Goal: Task Accomplishment & Management: Use online tool/utility

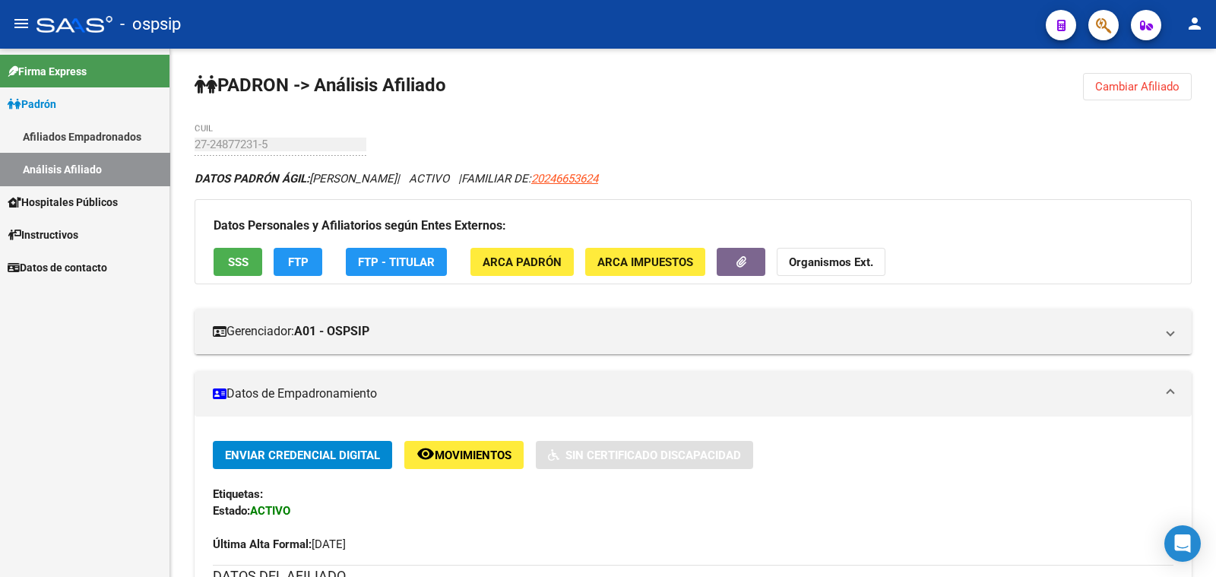
scroll to position [379, 0]
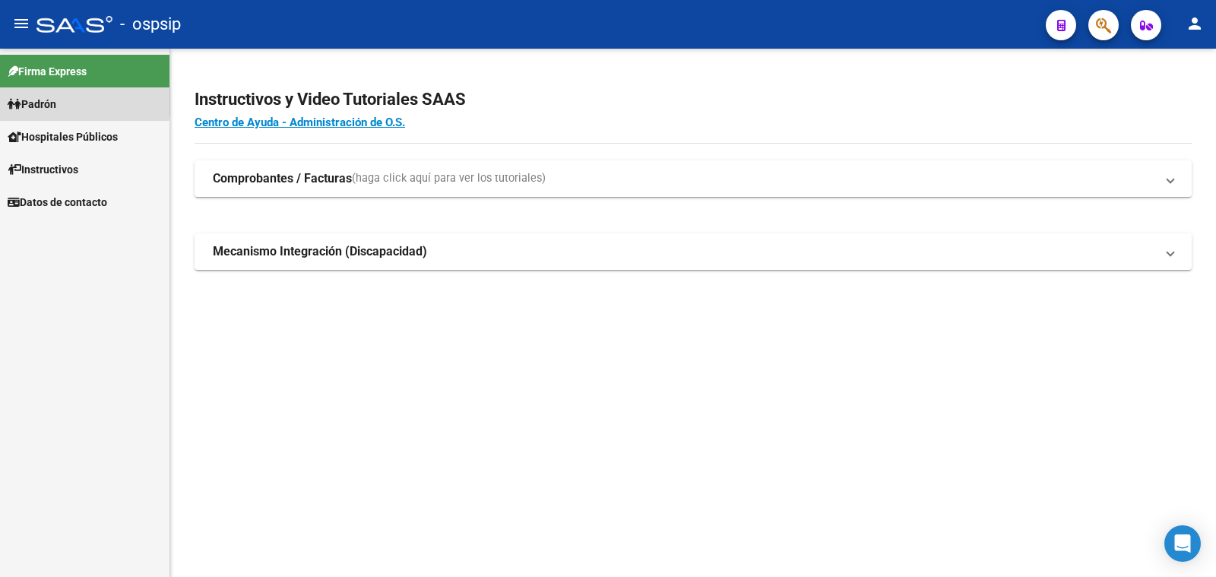
click at [48, 100] on span "Padrón" at bounding box center [32, 104] width 49 height 17
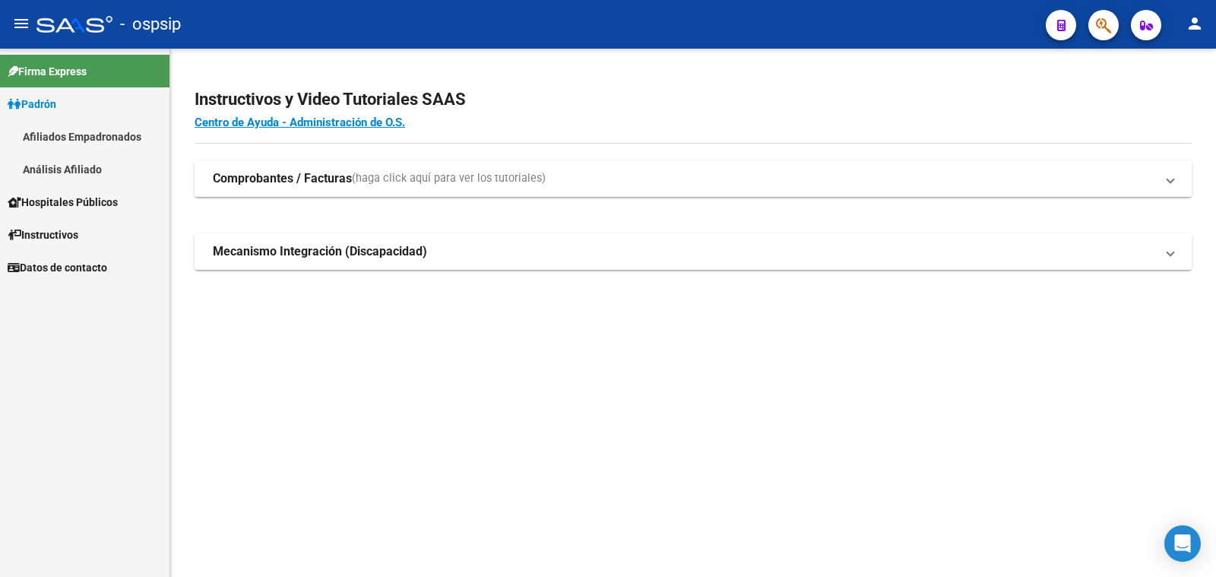
click at [58, 163] on link "Análisis Afiliado" at bounding box center [85, 169] width 170 height 33
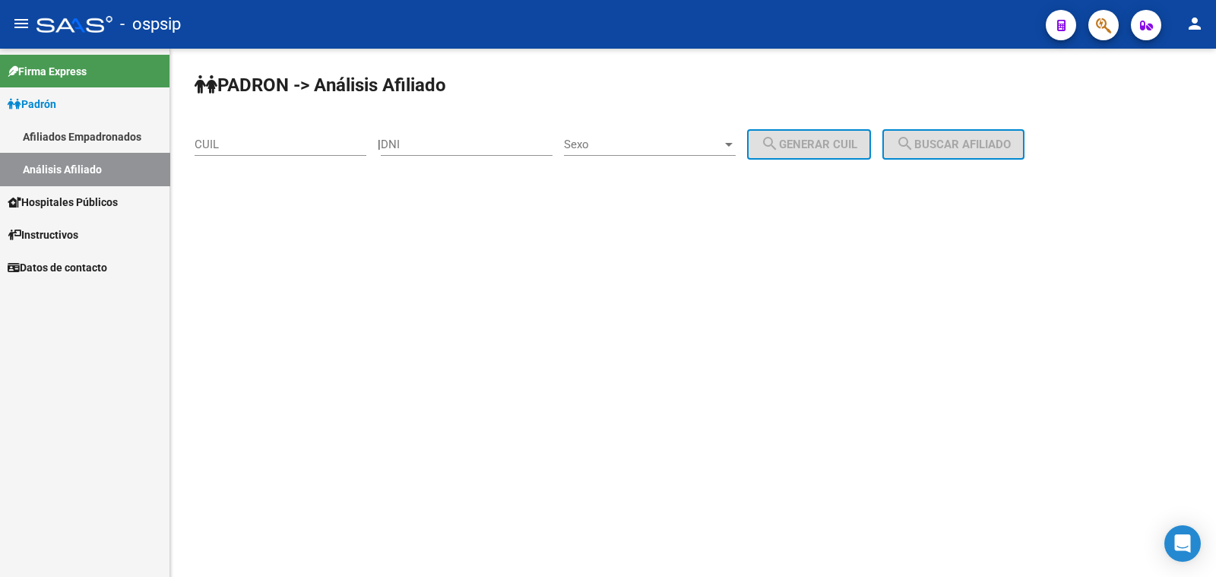
click at [458, 139] on input "DNI" at bounding box center [467, 145] width 172 height 14
paste input "30668072"
type input "30668072"
click at [677, 144] on span "Sexo" at bounding box center [643, 145] width 158 height 14
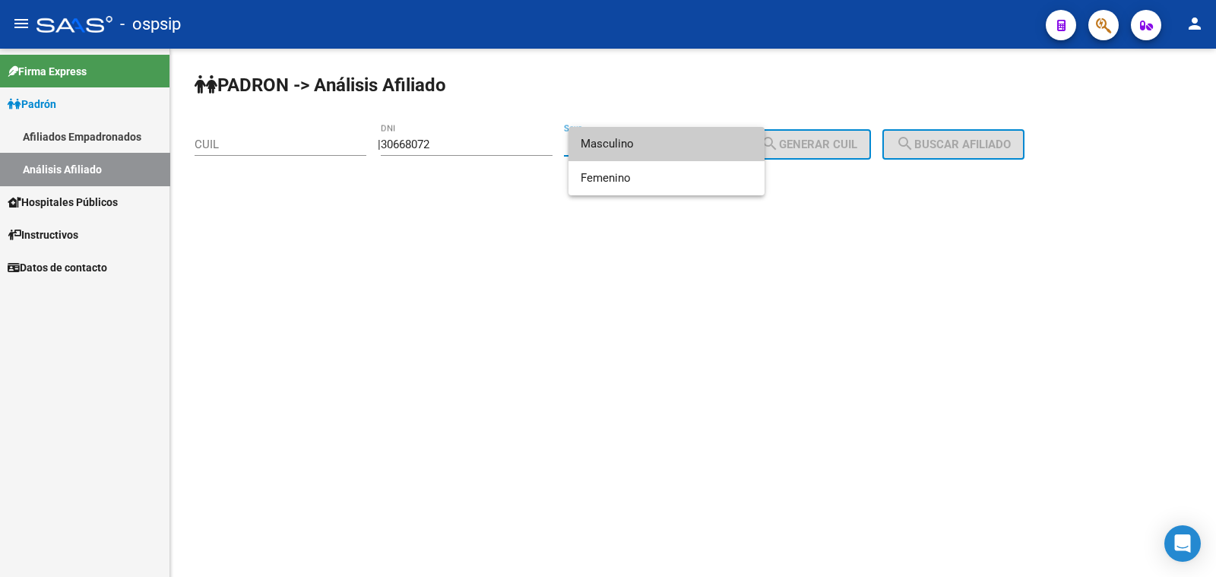
click at [677, 144] on span "Masculino" at bounding box center [667, 144] width 172 height 34
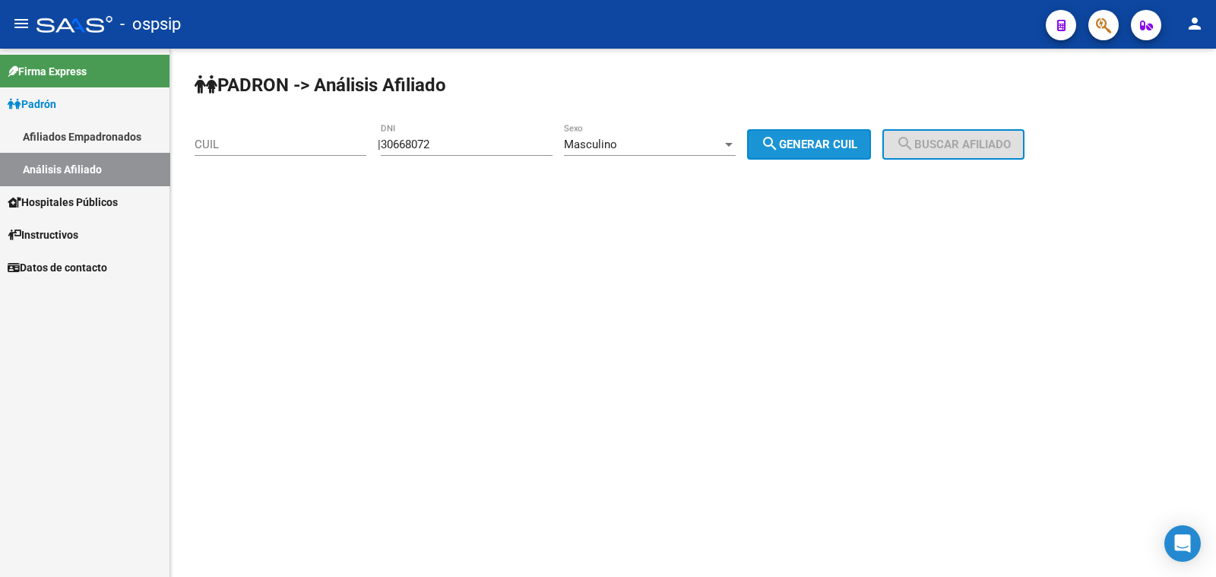
click at [806, 139] on span "search Generar CUIL" at bounding box center [809, 145] width 97 height 14
type input "20-30668072-3"
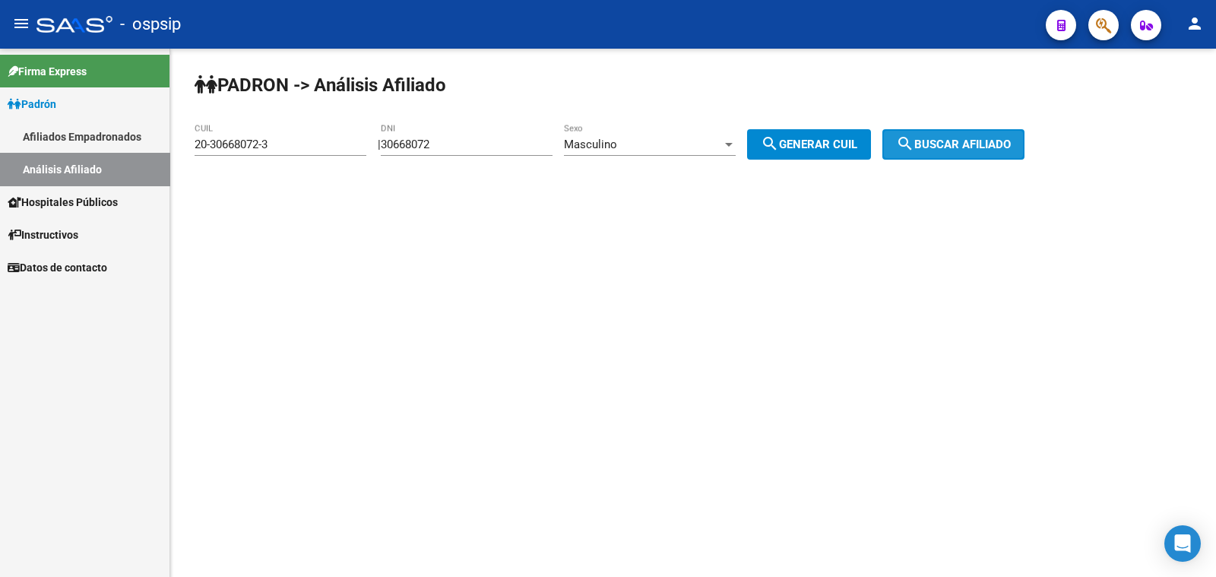
click at [940, 140] on span "search Buscar afiliado" at bounding box center [953, 145] width 115 height 14
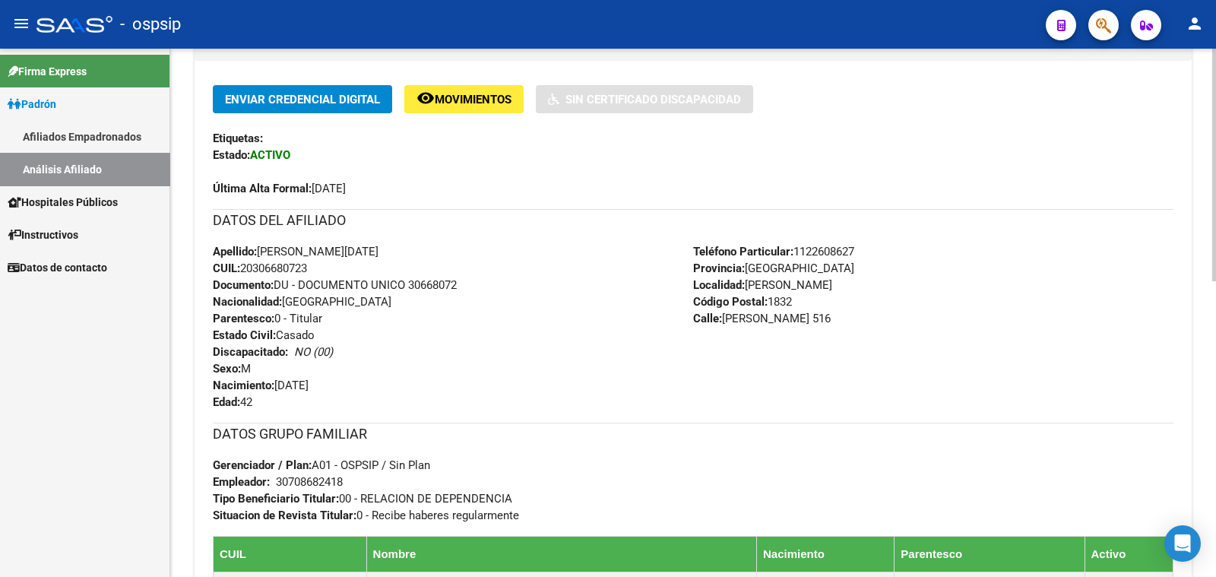
scroll to position [379, 0]
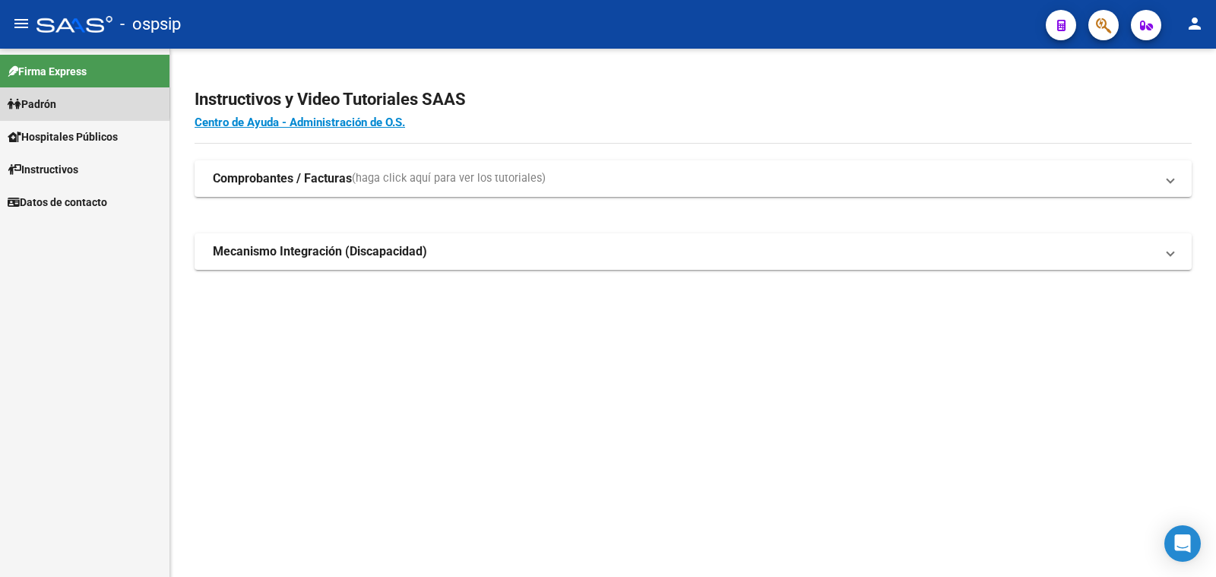
click at [54, 99] on span "Padrón" at bounding box center [32, 104] width 49 height 17
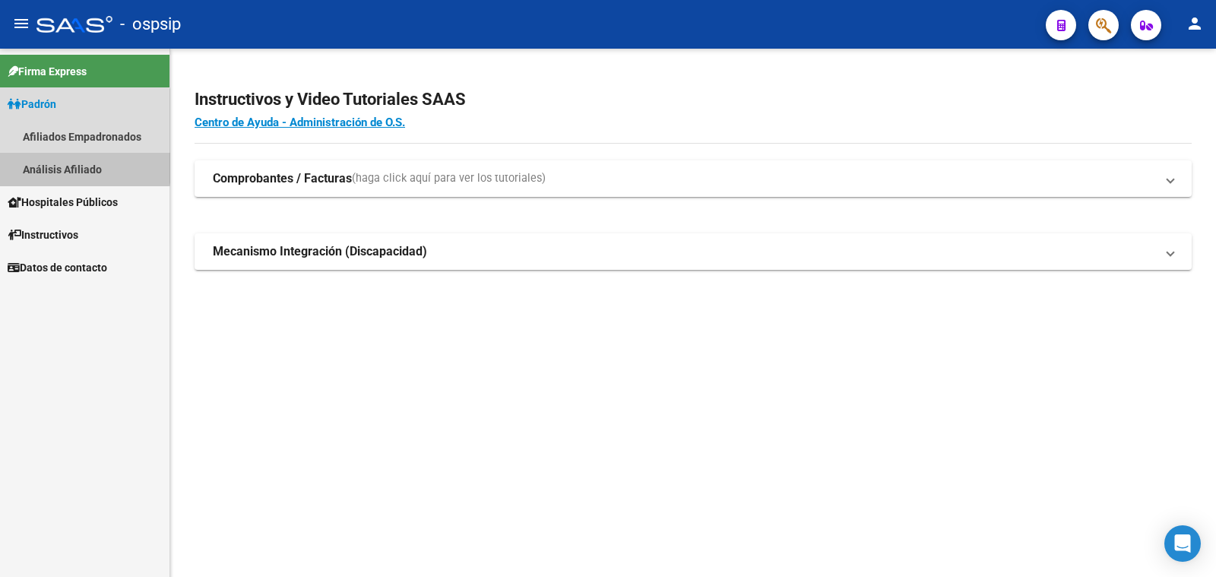
click at [71, 161] on link "Análisis Afiliado" at bounding box center [85, 169] width 170 height 33
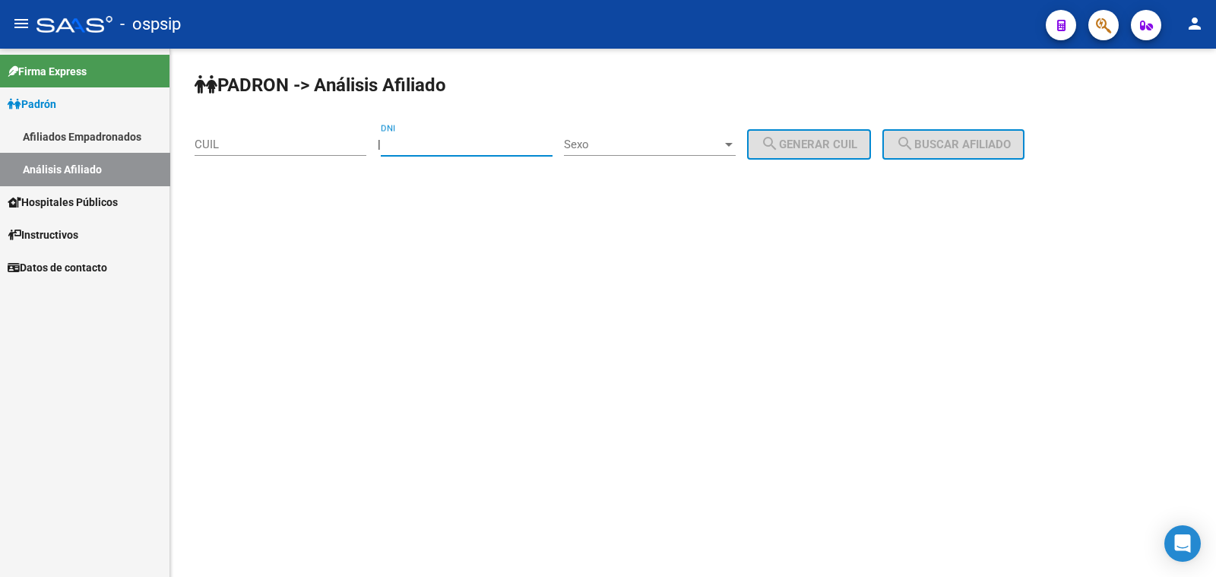
click at [430, 145] on input "DNI" at bounding box center [467, 145] width 172 height 14
paste input "41771657"
type input "41771657"
click at [666, 138] on span "Sexo" at bounding box center [643, 145] width 158 height 14
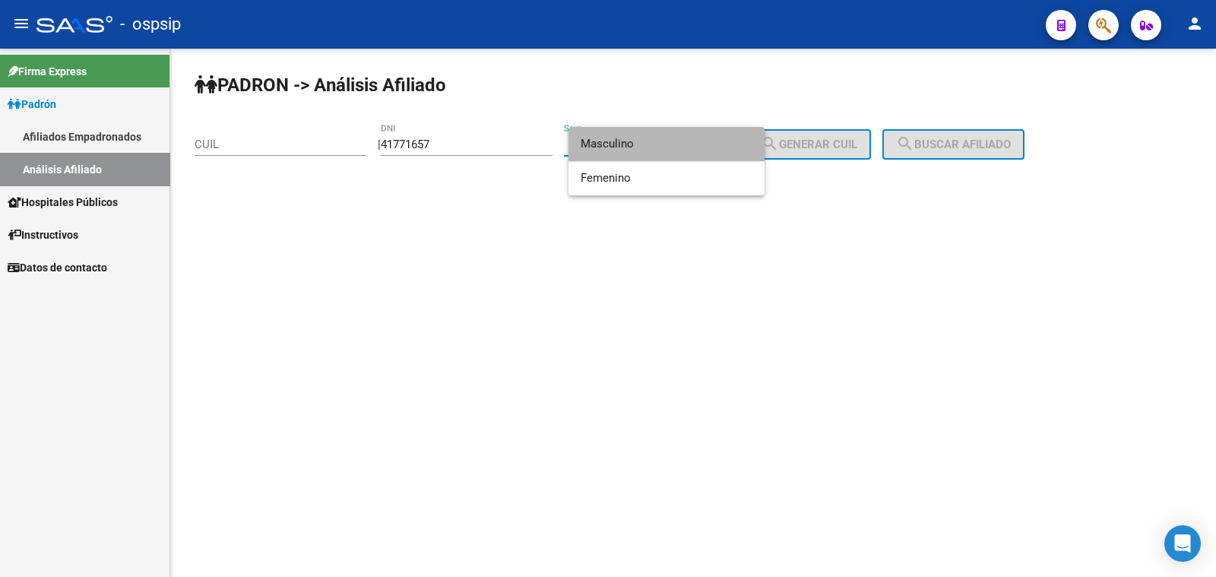
click at [692, 141] on span "Masculino" at bounding box center [667, 144] width 172 height 34
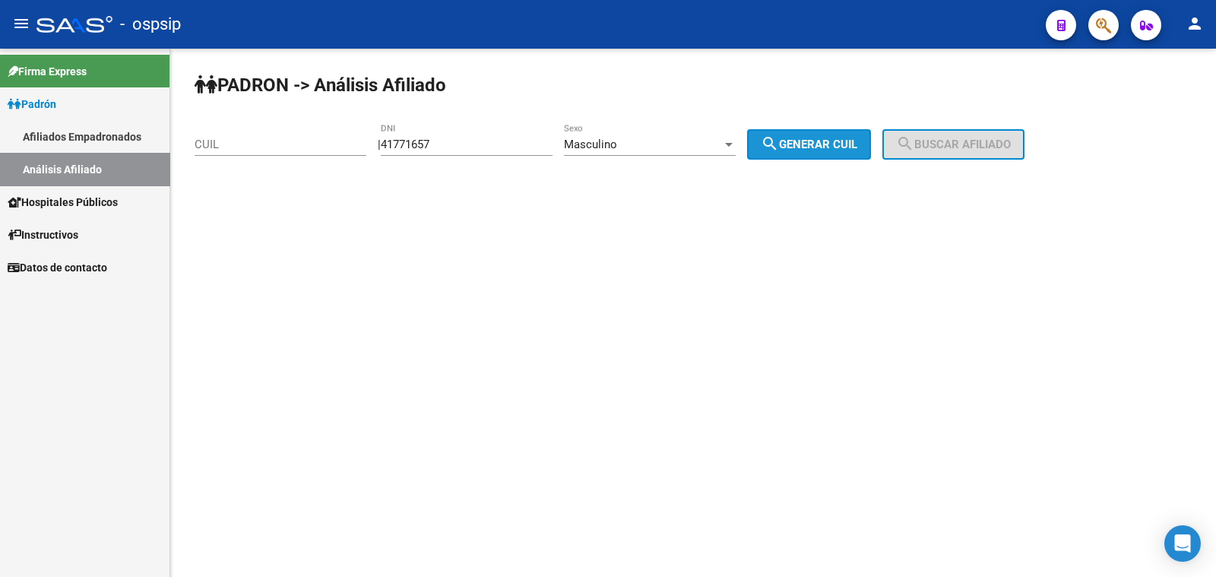
drag, startPoint x: 803, startPoint y: 144, endPoint x: 811, endPoint y: 154, distance: 13.5
click at [803, 144] on span "search Generar CUIL" at bounding box center [809, 145] width 97 height 14
type input "20-41771657-3"
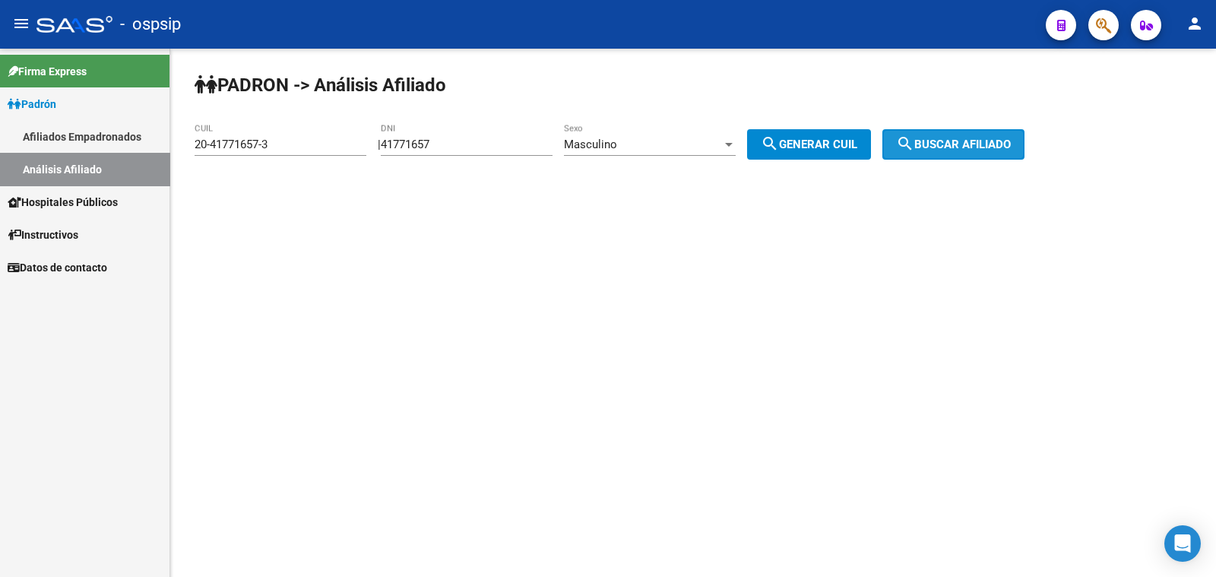
click at [962, 141] on span "search Buscar afiliado" at bounding box center [953, 145] width 115 height 14
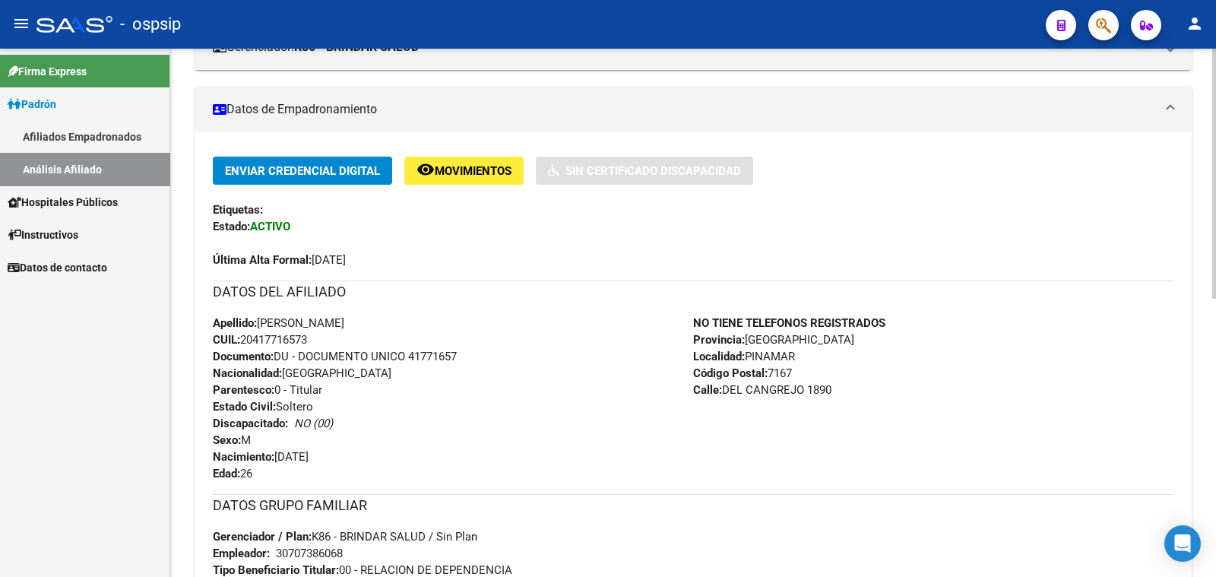
scroll to position [285, 0]
